Goal: Information Seeking & Learning: Learn about a topic

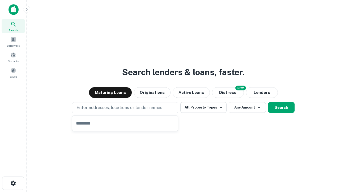
type input "**********"
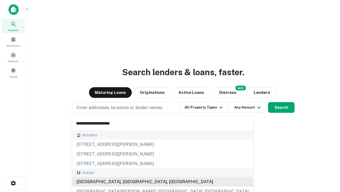
click at [127, 181] on div "[GEOGRAPHIC_DATA], [GEOGRAPHIC_DATA], [GEOGRAPHIC_DATA]" at bounding box center [162, 182] width 181 height 10
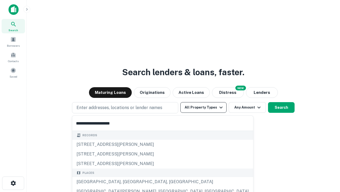
click at [204, 107] on button "All Property Types" at bounding box center [204, 107] width 46 height 11
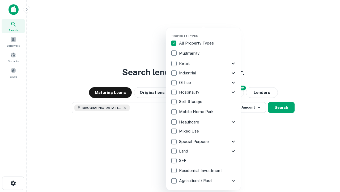
click at [208, 32] on button "button" at bounding box center [208, 32] width 74 height 0
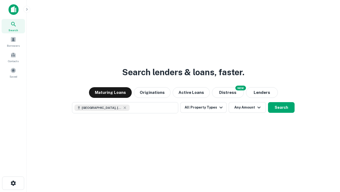
scroll to position [9, 0]
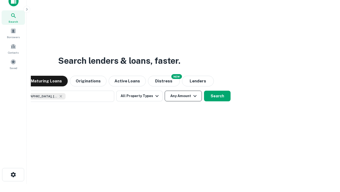
click at [165, 90] on button "Any Amount" at bounding box center [183, 95] width 37 height 11
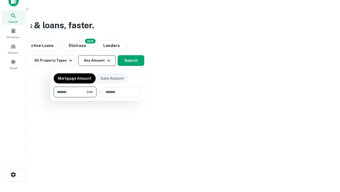
type input "*******"
click at [97, 97] on button "button" at bounding box center [97, 97] width 87 height 0
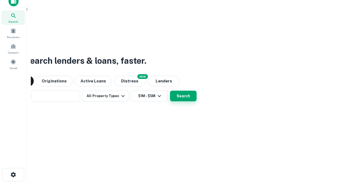
click at [170, 90] on button "Search" at bounding box center [183, 95] width 27 height 11
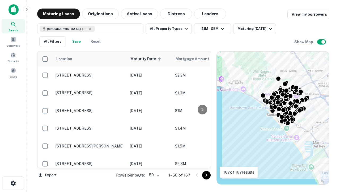
click at [153, 174] on body "Search Borrowers Contacts Saved Maturing Loans Originations Active Loans Distre…" at bounding box center [170, 96] width 340 height 192
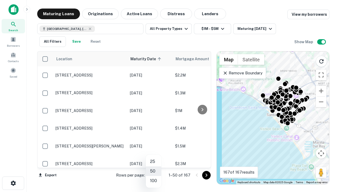
click at [154, 161] on li "25" at bounding box center [153, 161] width 15 height 10
